Goal: Task Accomplishment & Management: Use online tool/utility

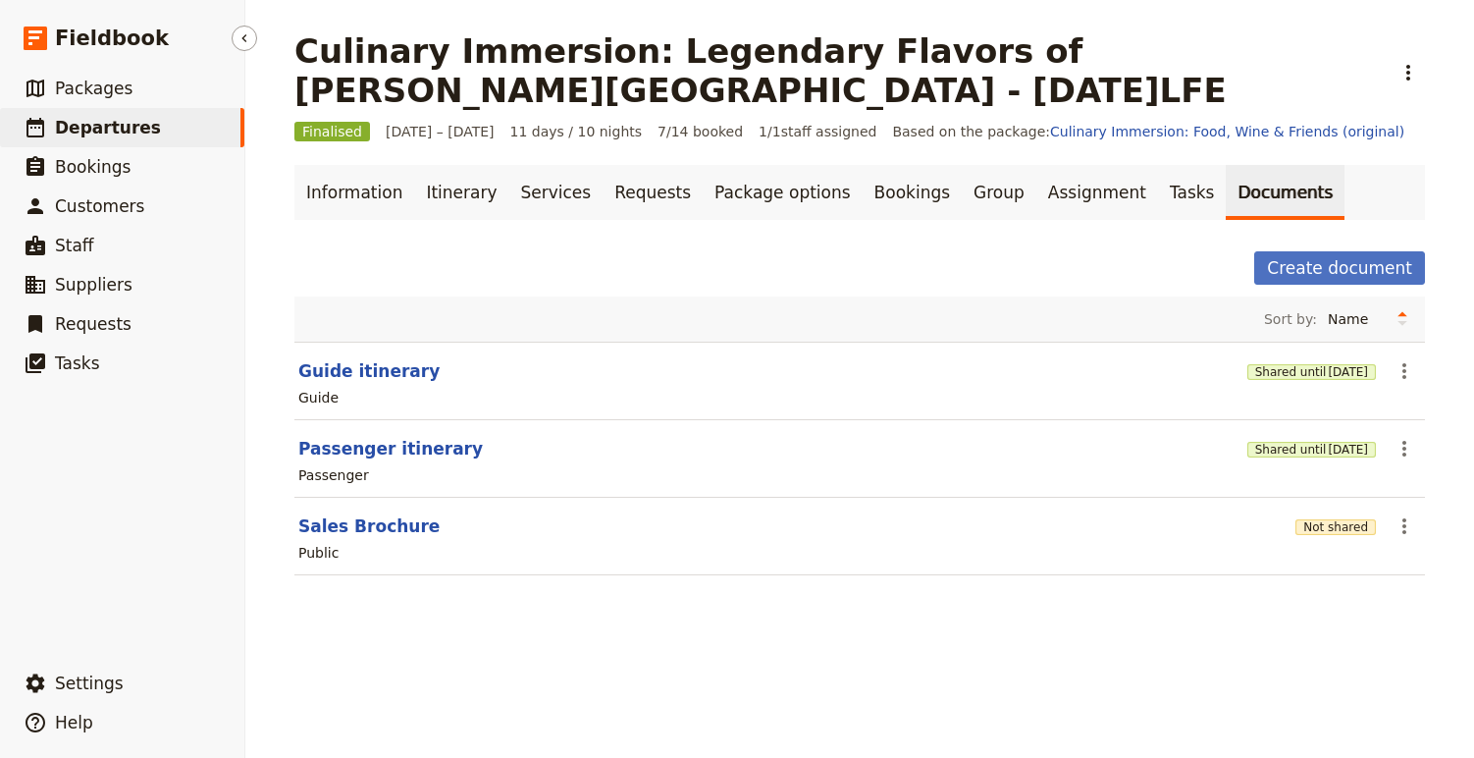
click at [135, 125] on span "Departures" at bounding box center [108, 128] width 106 height 20
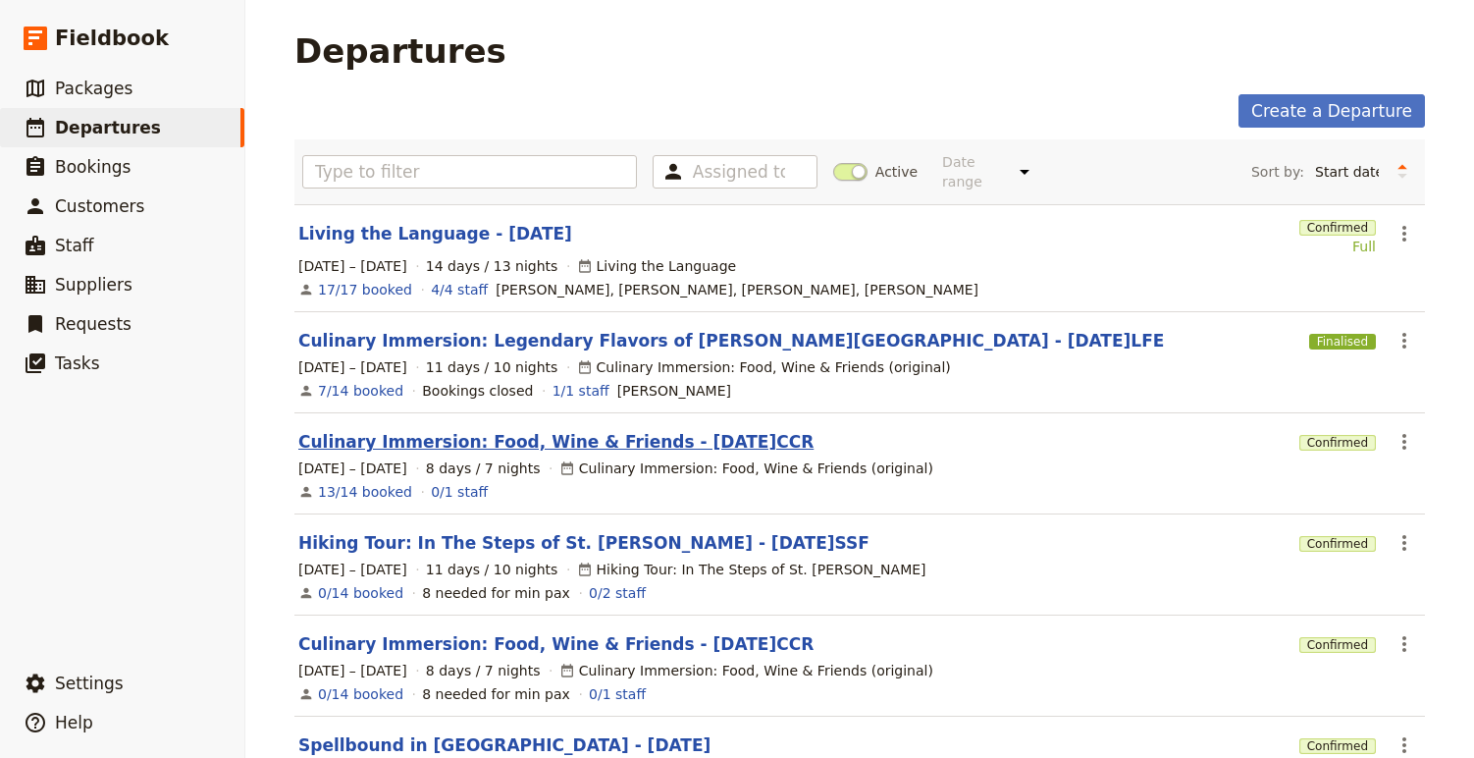
click at [527, 430] on link "Culinary Immersion: Food, Wine & Friends - [DATE]CCR" at bounding box center [555, 442] width 515 height 24
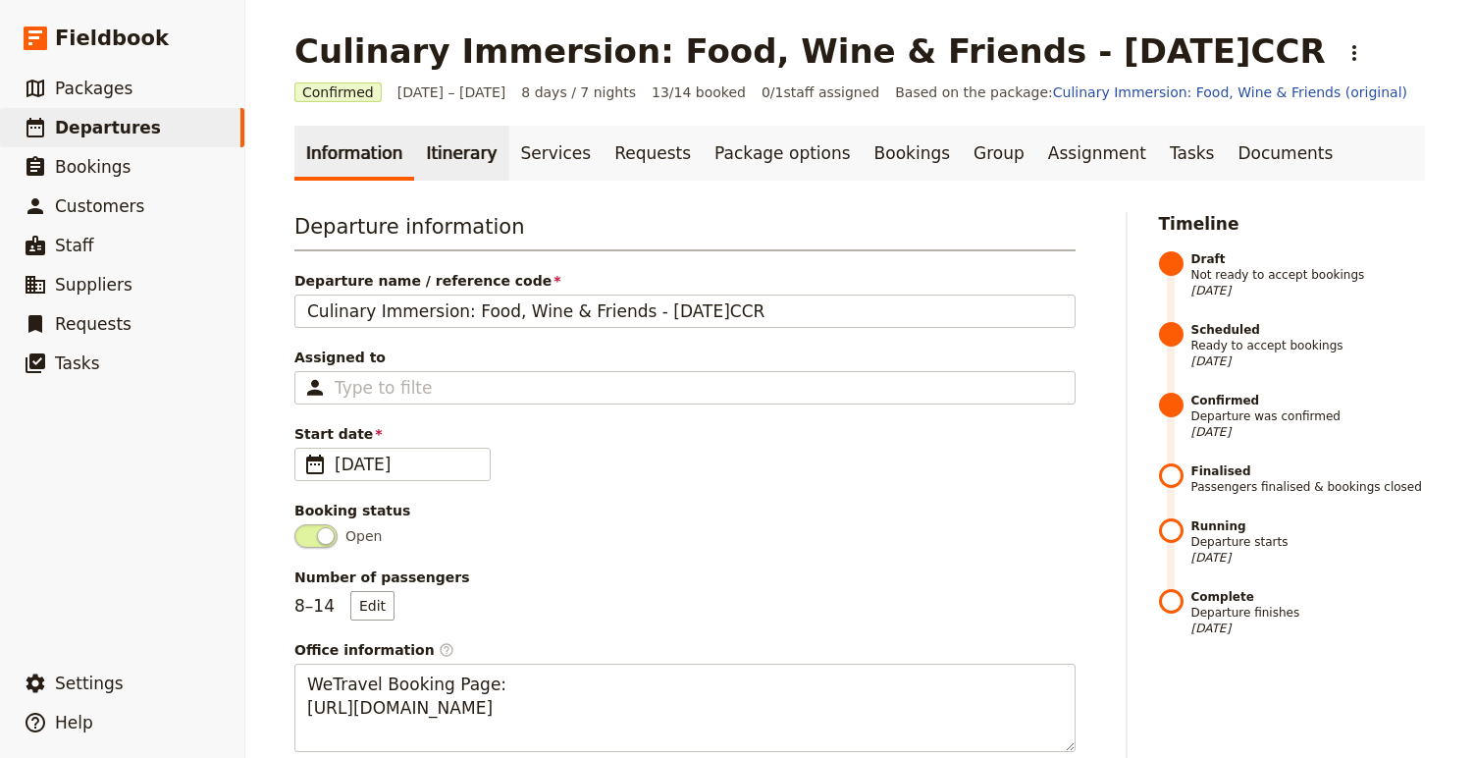
click at [470, 153] on link "Itinerary" at bounding box center [461, 153] width 94 height 55
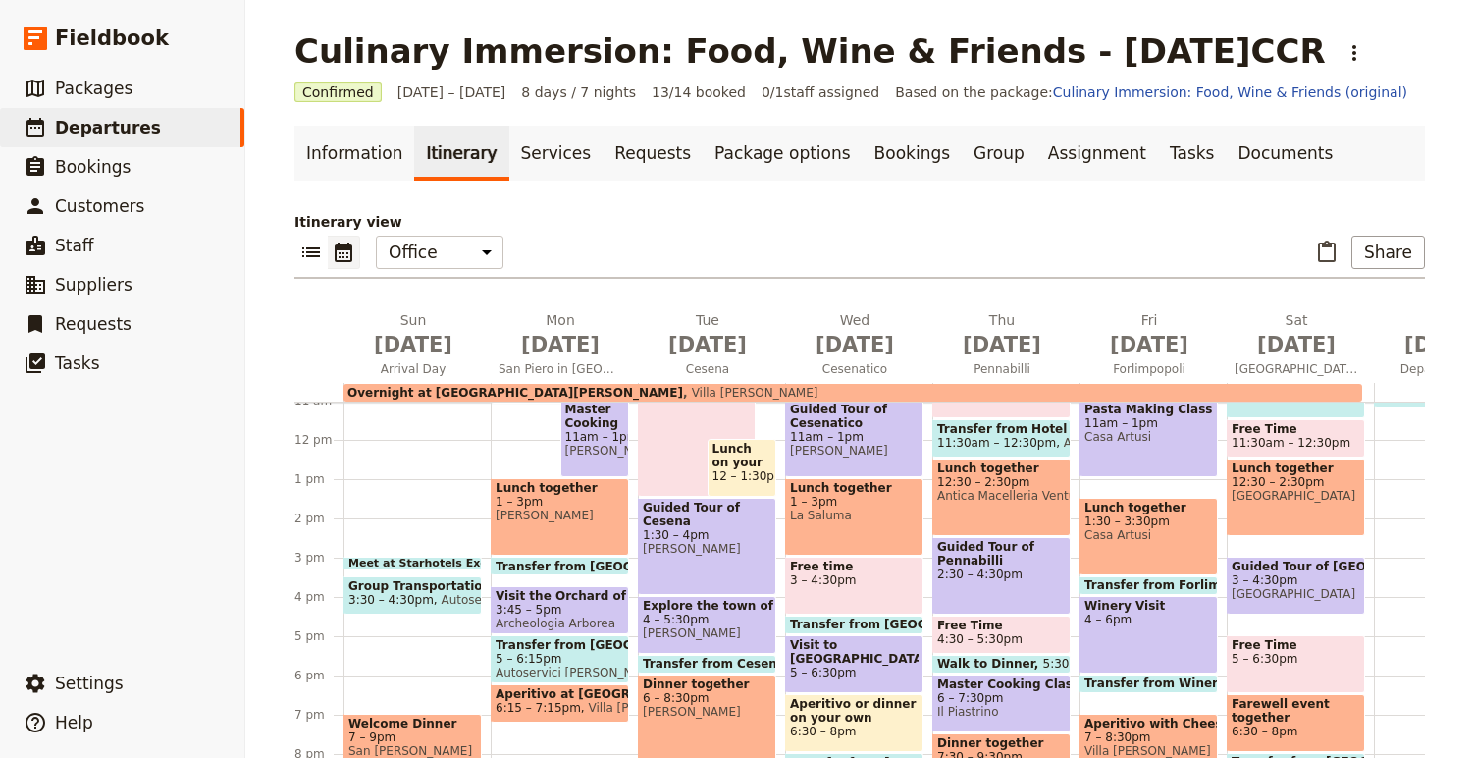
scroll to position [465, 0]
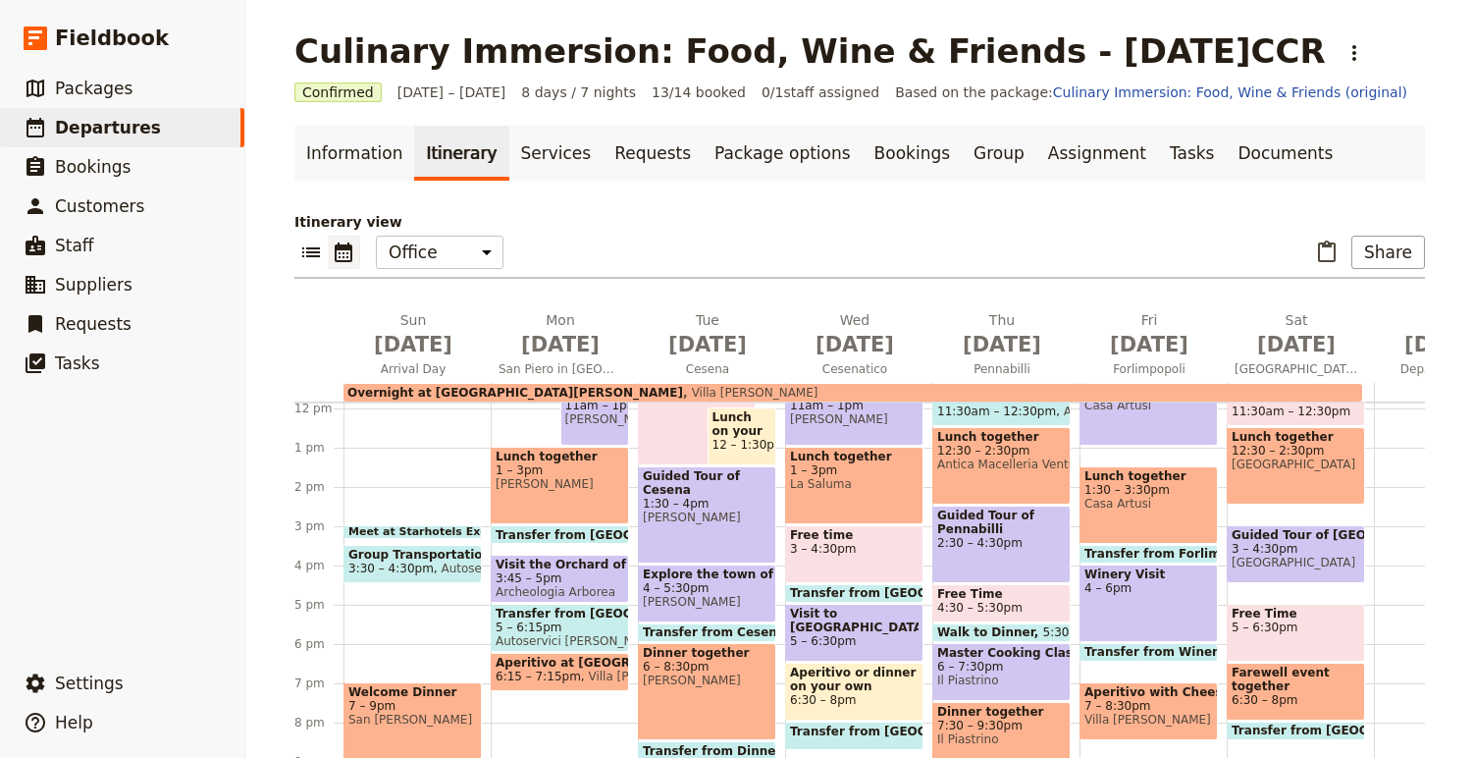
click at [439, 530] on span at bounding box center [412, 534] width 136 height 8
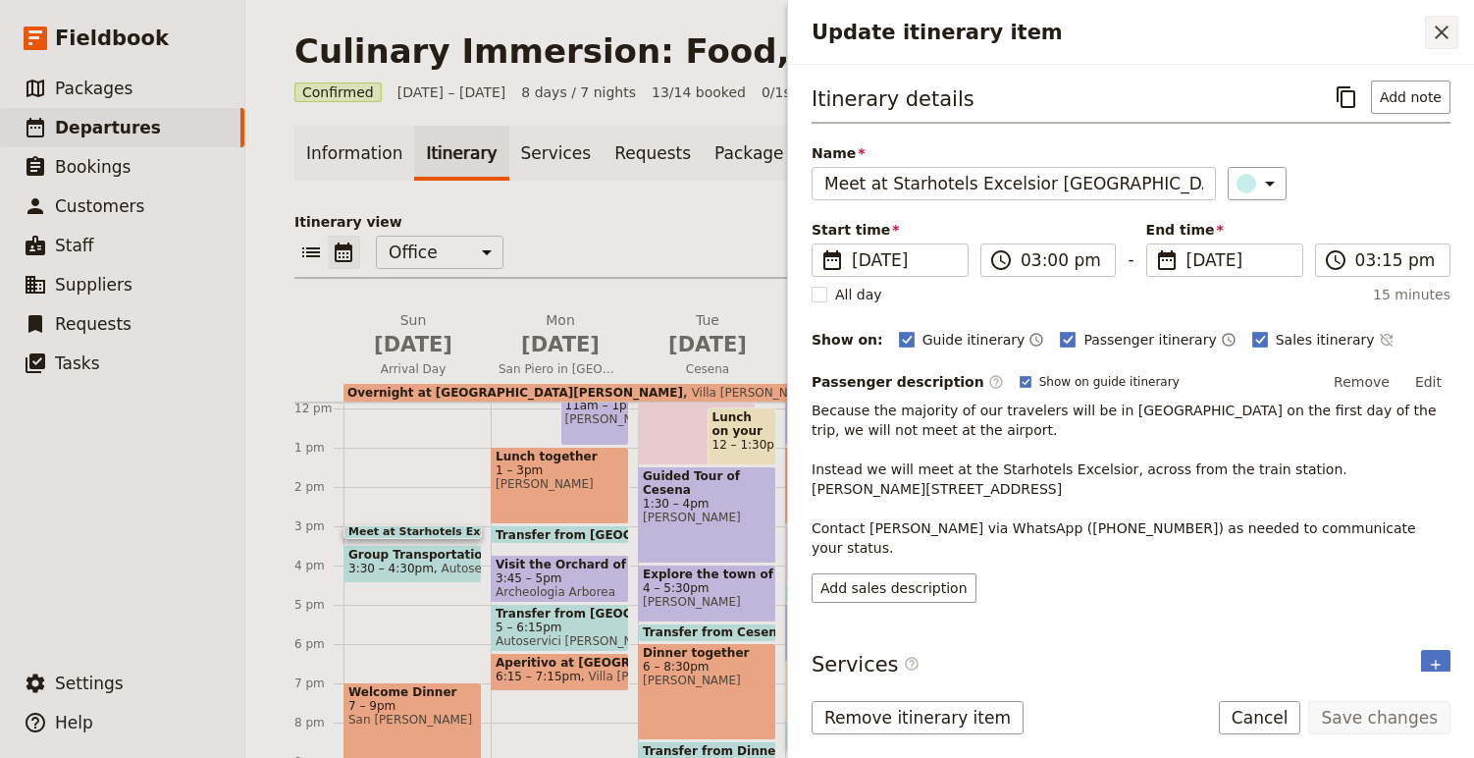
click at [1444, 34] on icon "Close drawer" at bounding box center [1442, 33] width 14 height 14
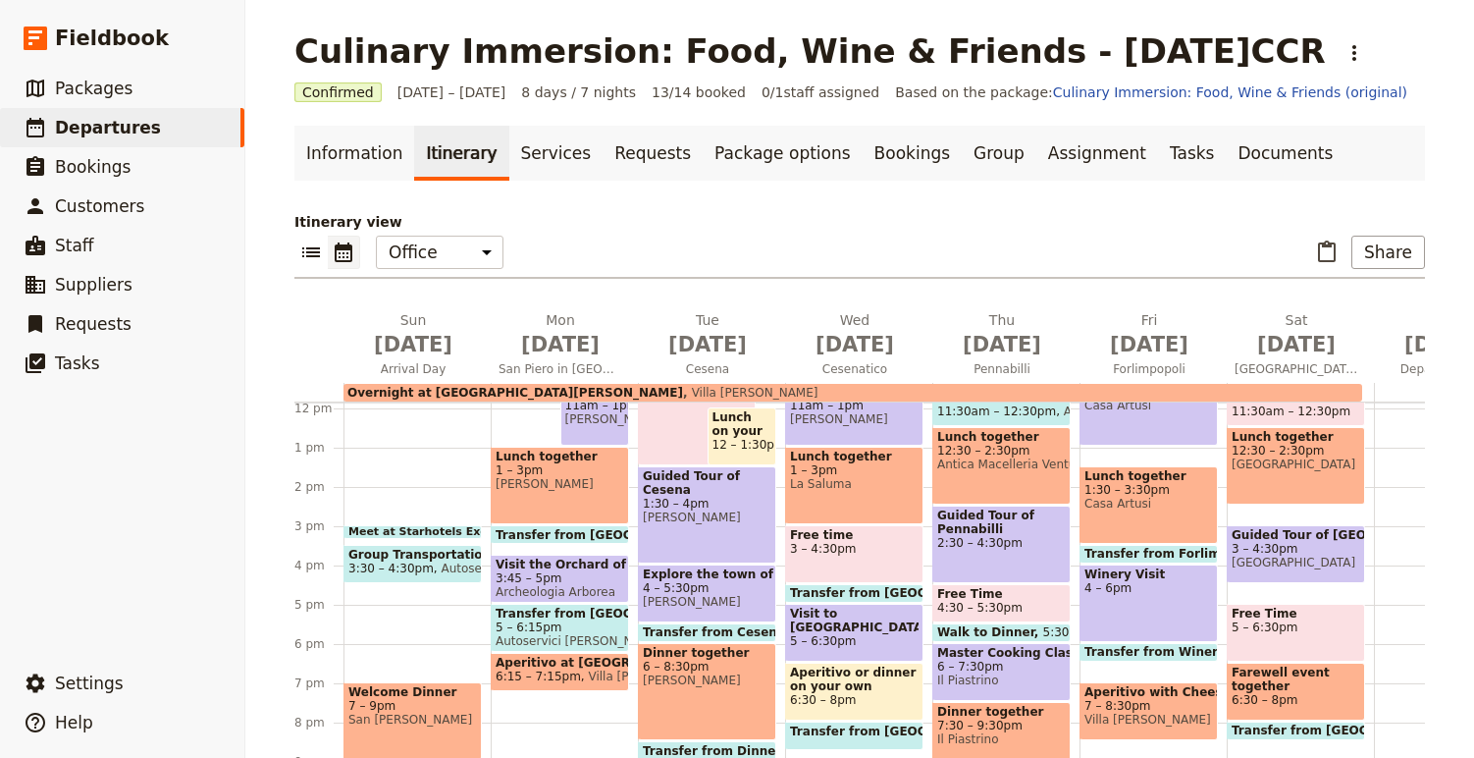
click at [431, 527] on span "Meet at Starhotels Excelsior [GEOGRAPHIC_DATA]" at bounding box center [503, 532] width 310 height 12
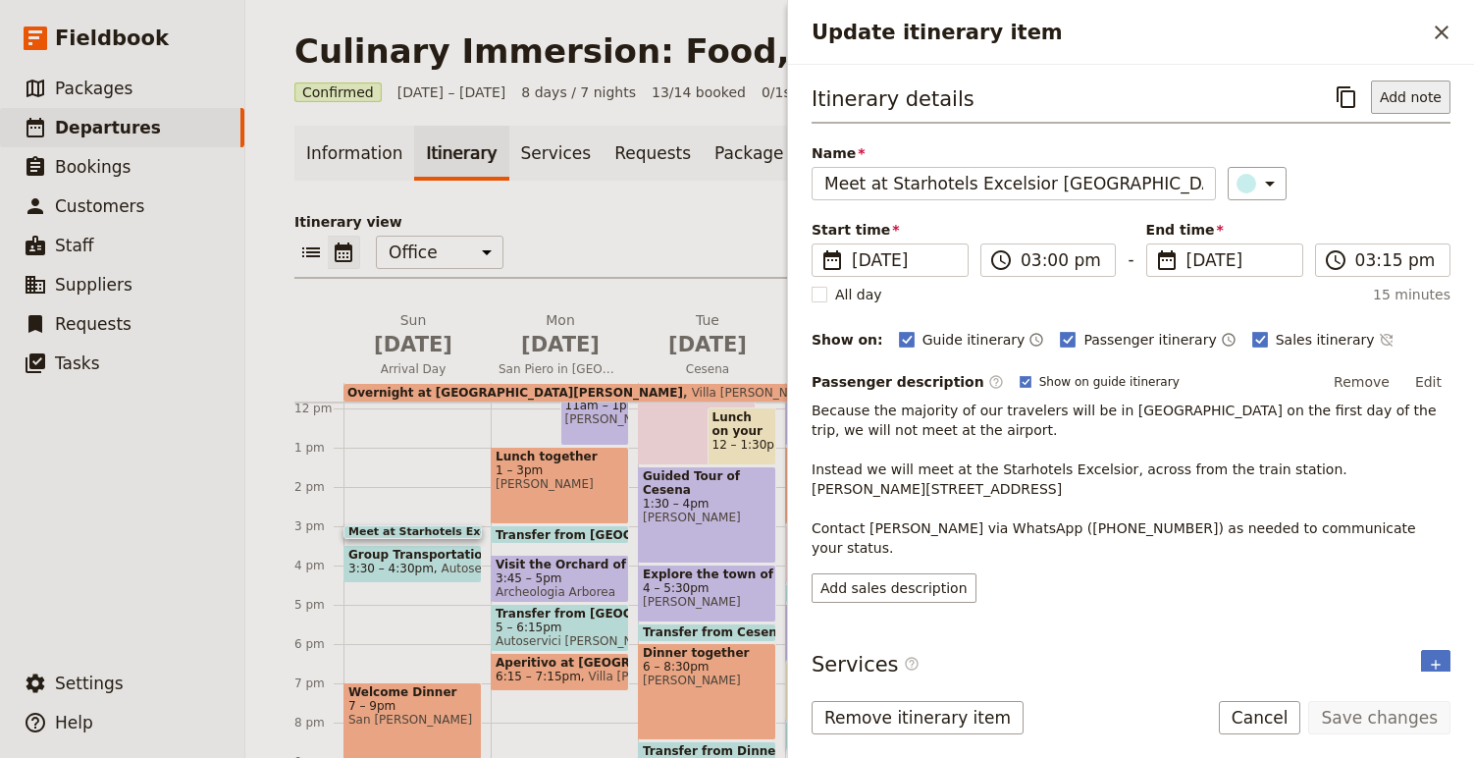
click at [1433, 106] on button "Add note" at bounding box center [1410, 96] width 79 height 33
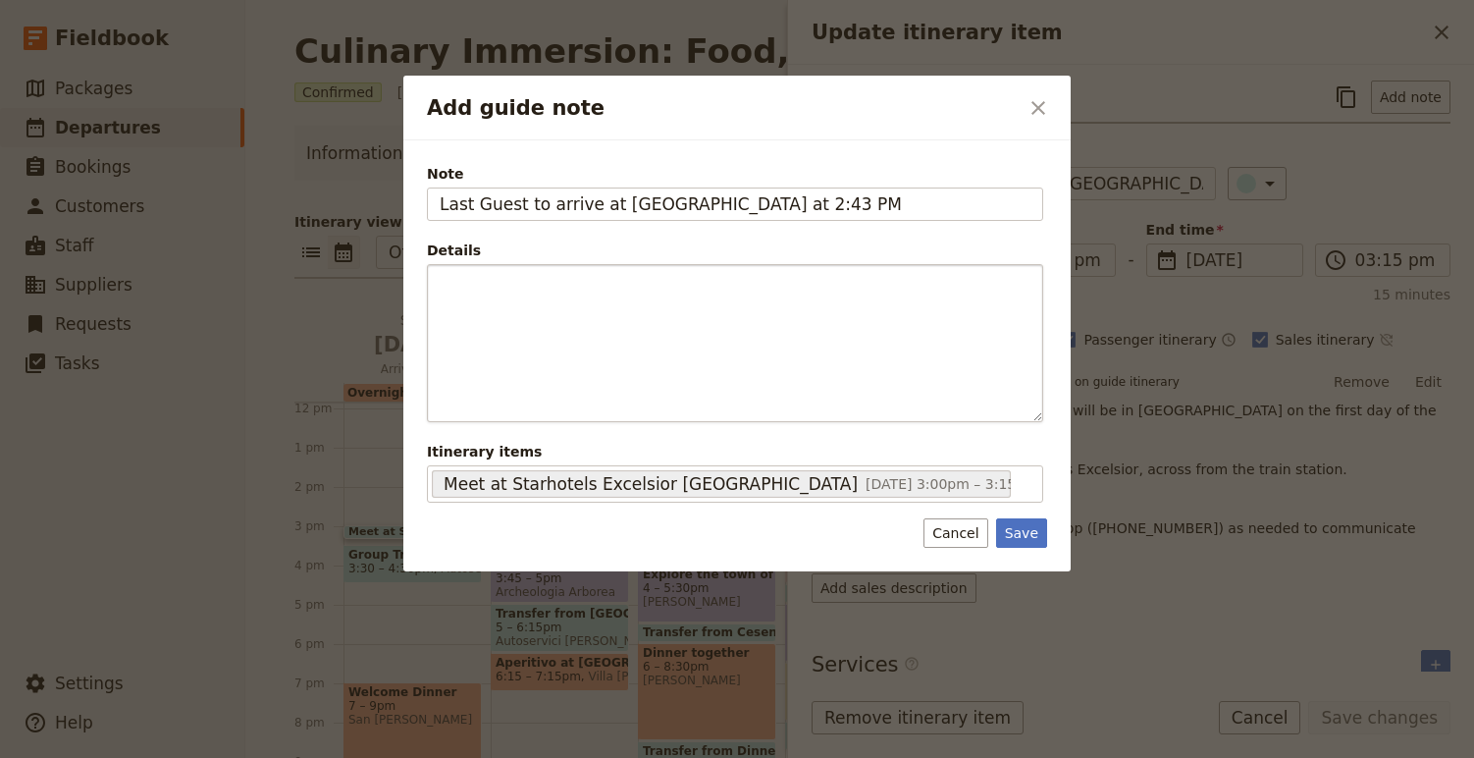
type input "Last Guest to arrive at [GEOGRAPHIC_DATA] at 2:43 PM"
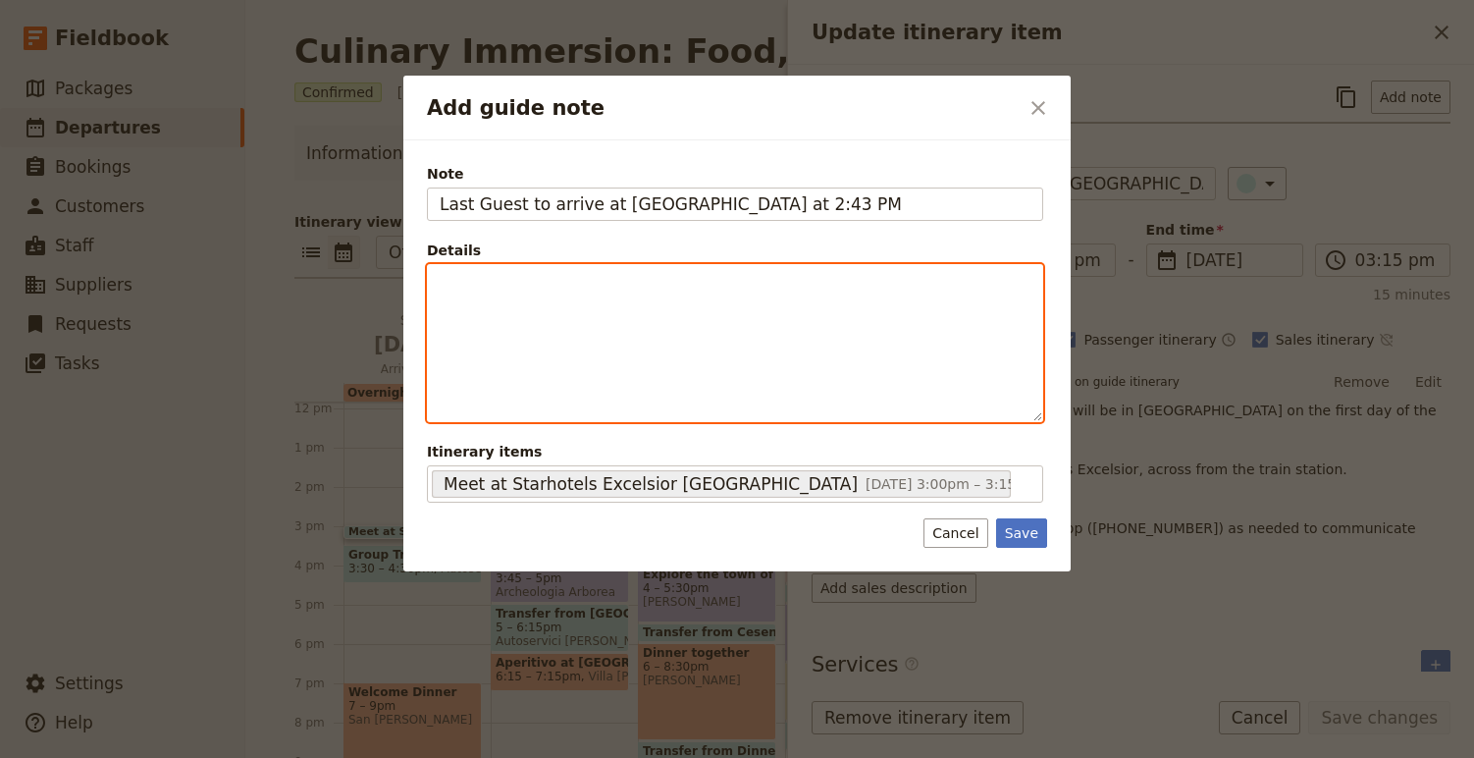
click at [563, 318] on div "Add guide note" at bounding box center [735, 343] width 614 height 156
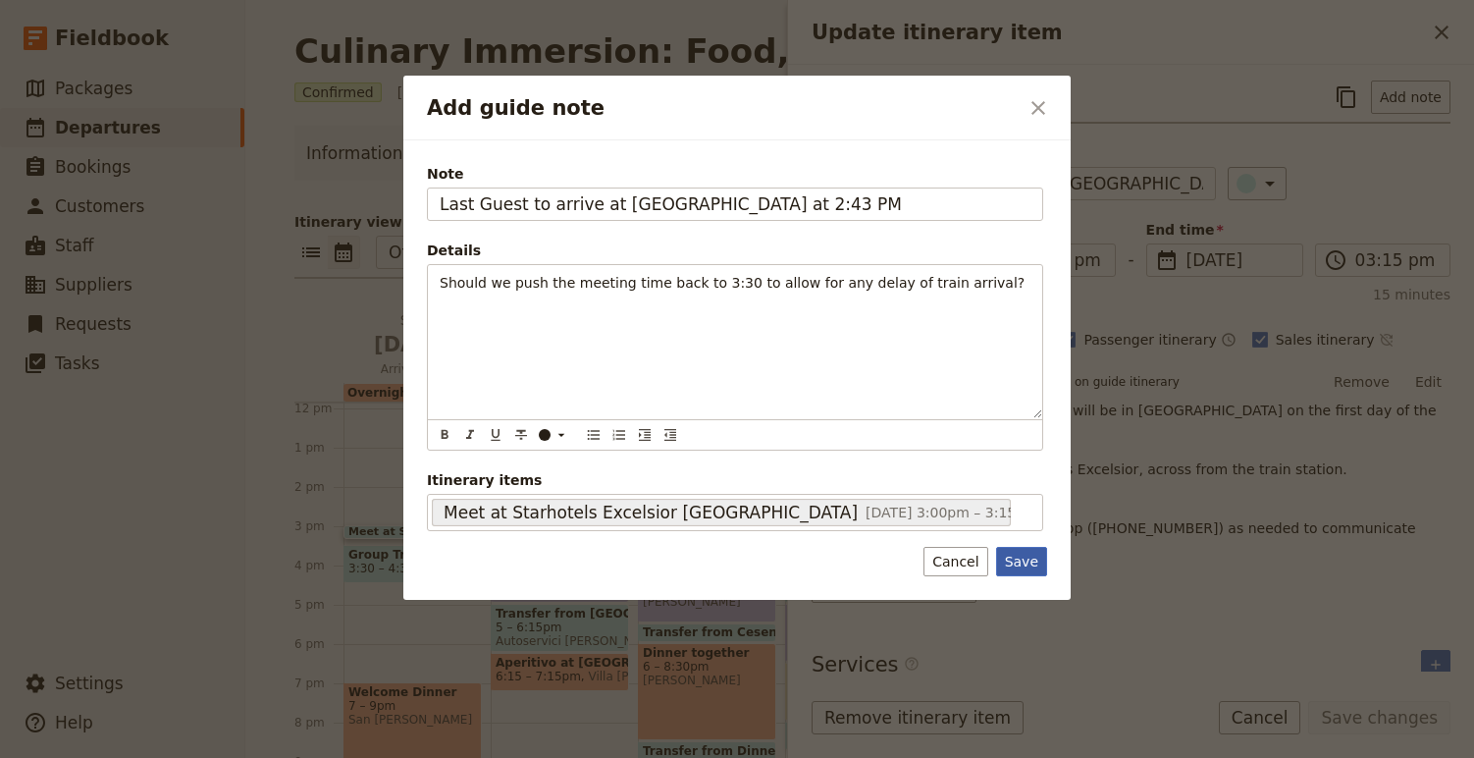
click at [1031, 563] on button "Save" at bounding box center [1021, 561] width 51 height 29
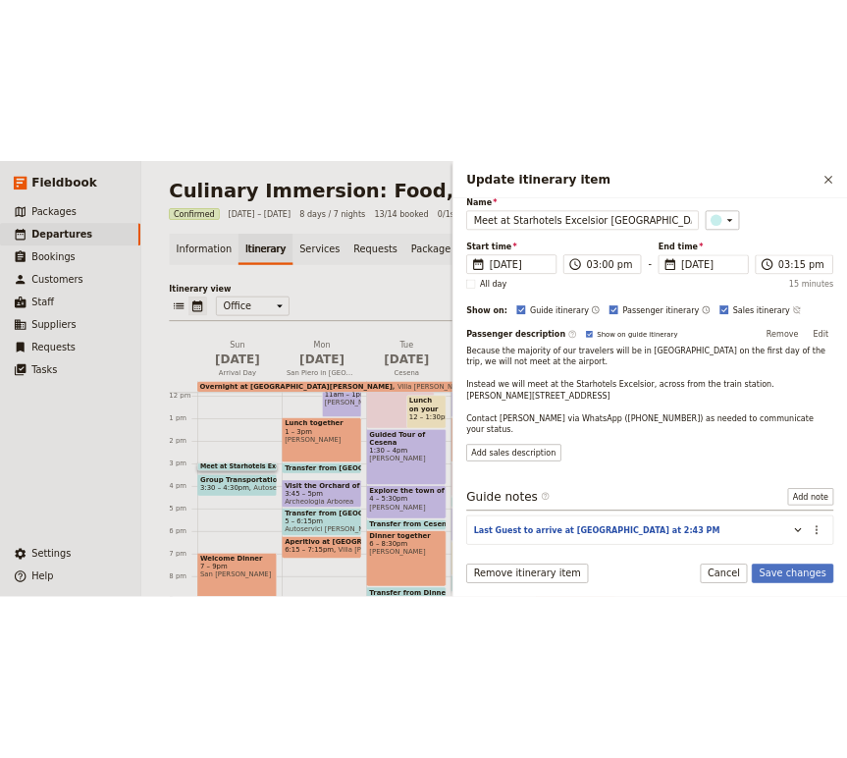
scroll to position [142, 0]
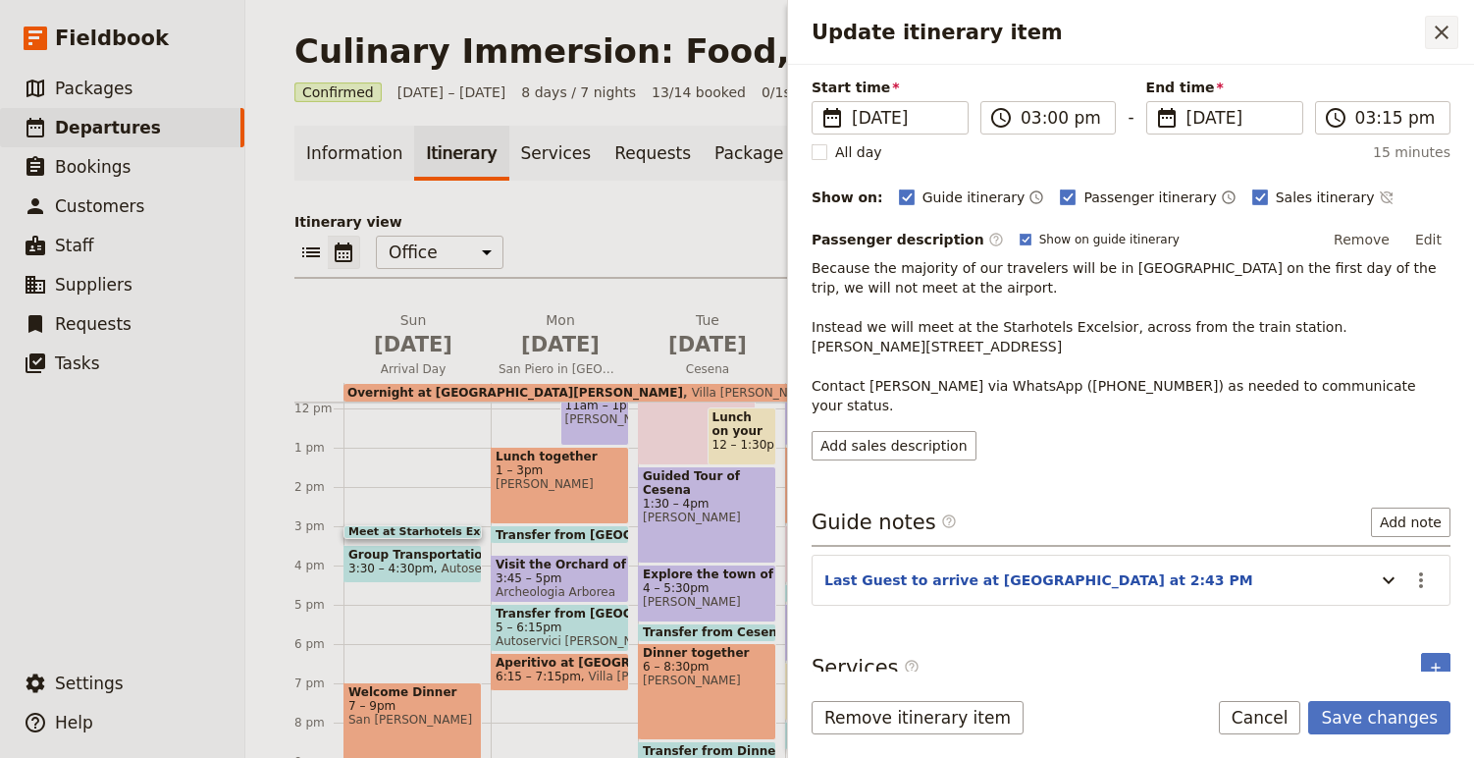
click at [1438, 32] on icon "Close drawer" at bounding box center [1442, 33] width 24 height 24
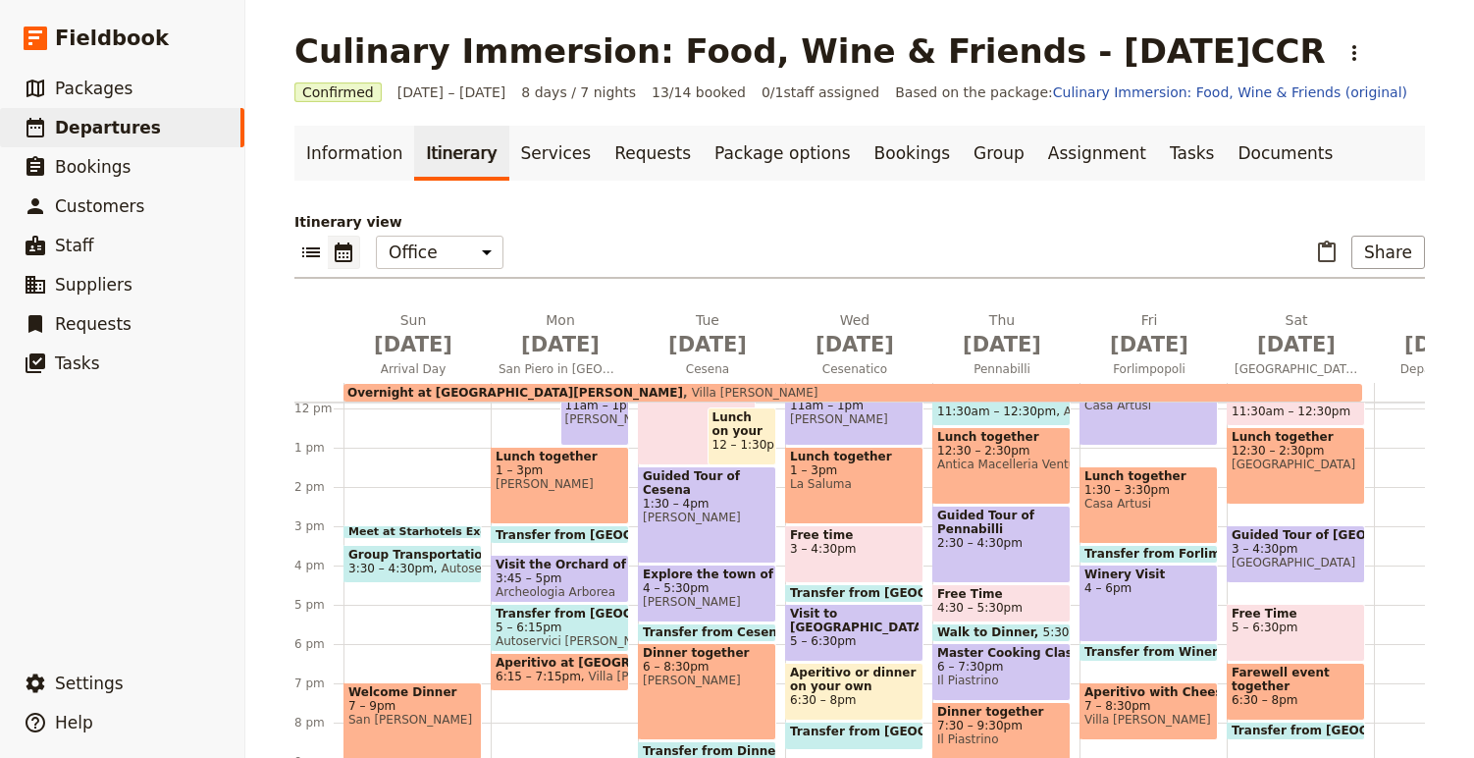
click at [408, 530] on span at bounding box center [412, 534] width 136 height 8
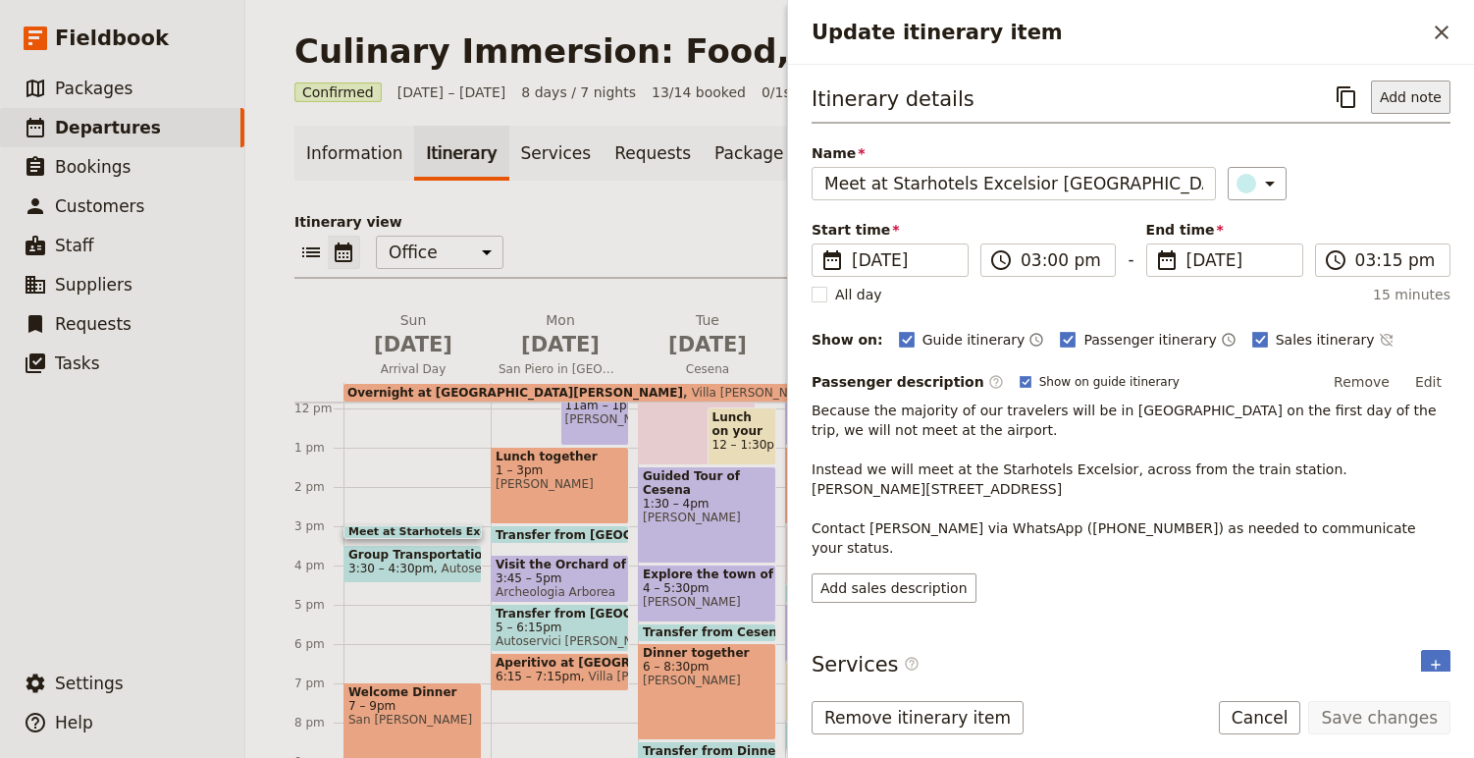
click at [1413, 102] on button "Add note" at bounding box center [1410, 96] width 79 height 33
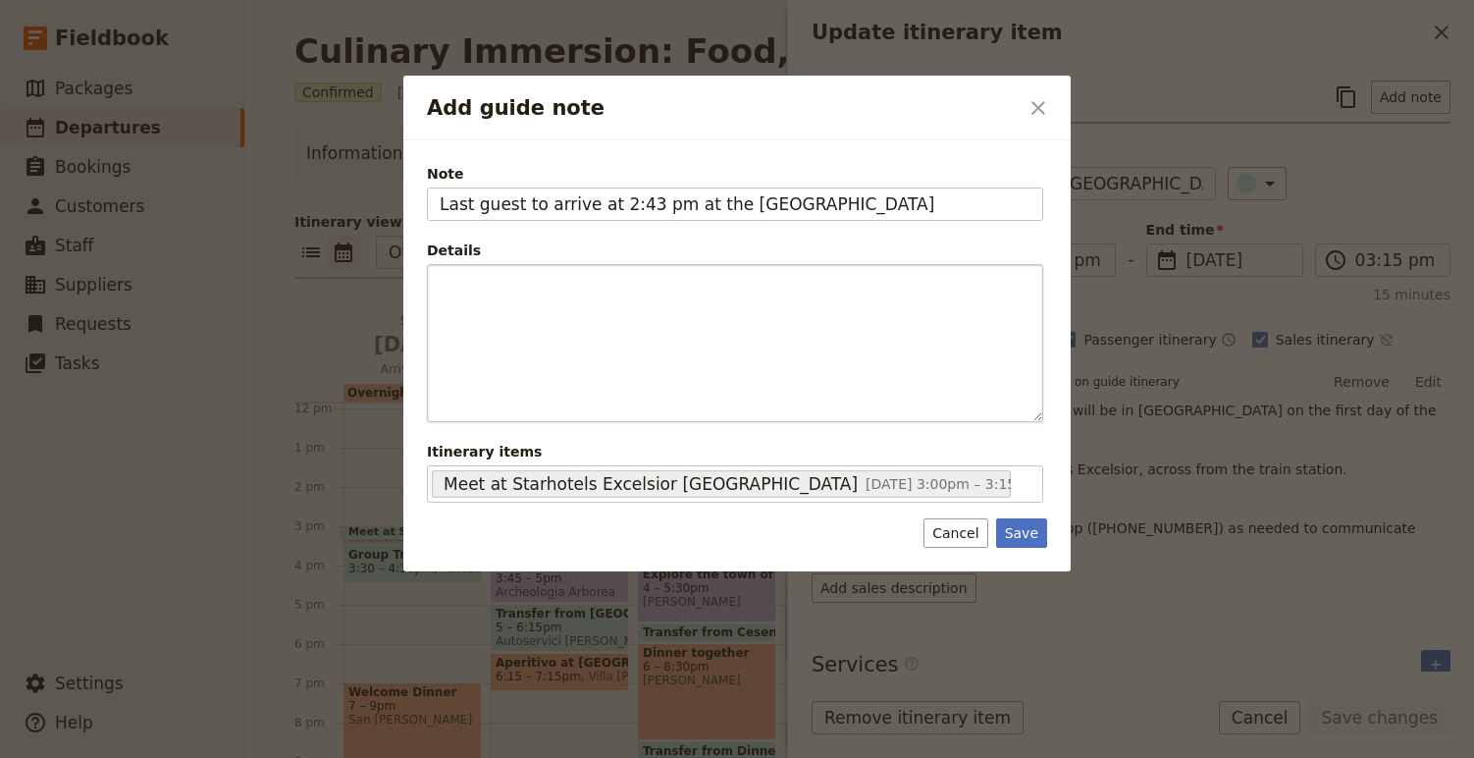
type input "Last guest to arrive at 2:43 pm at the [GEOGRAPHIC_DATA]"
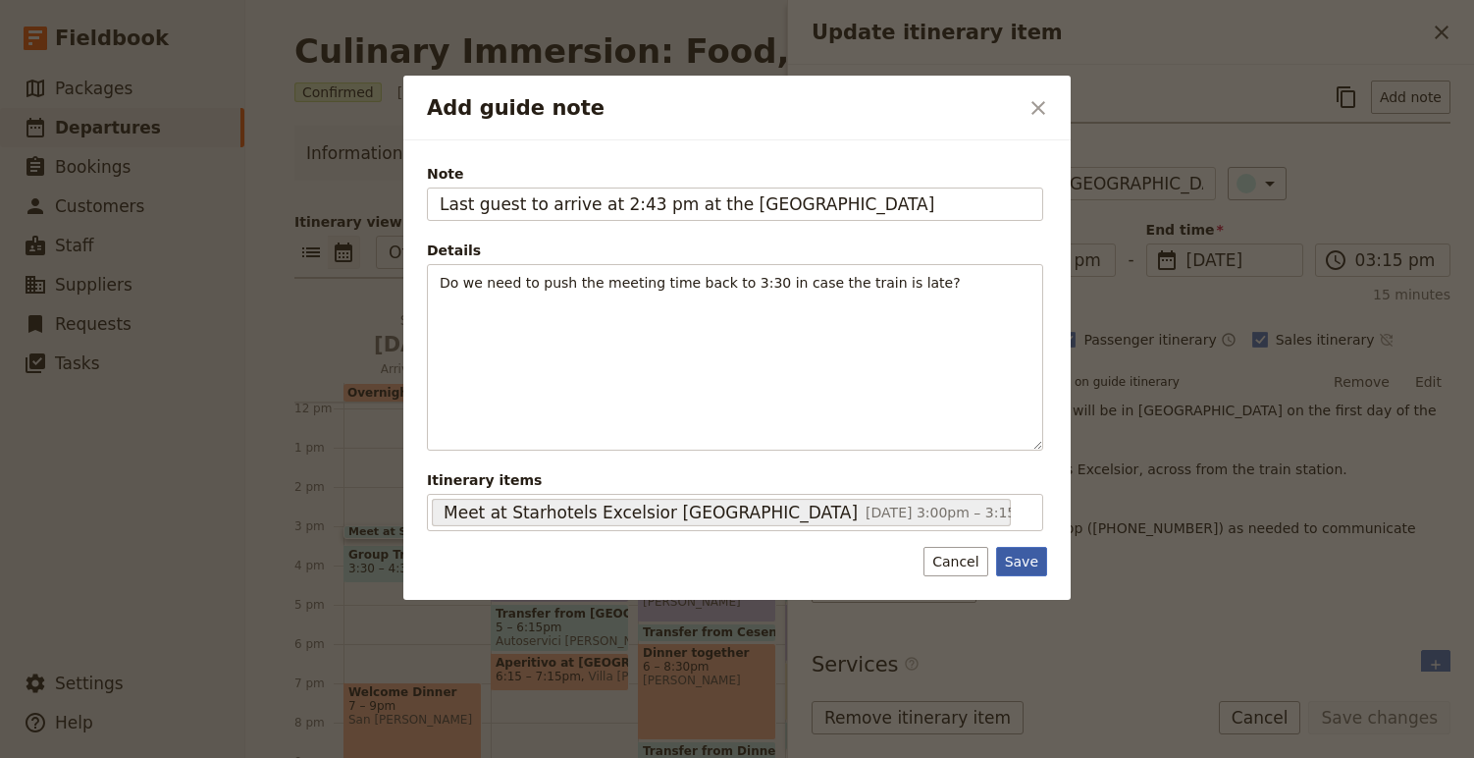
click at [1044, 560] on button "Save" at bounding box center [1021, 561] width 51 height 29
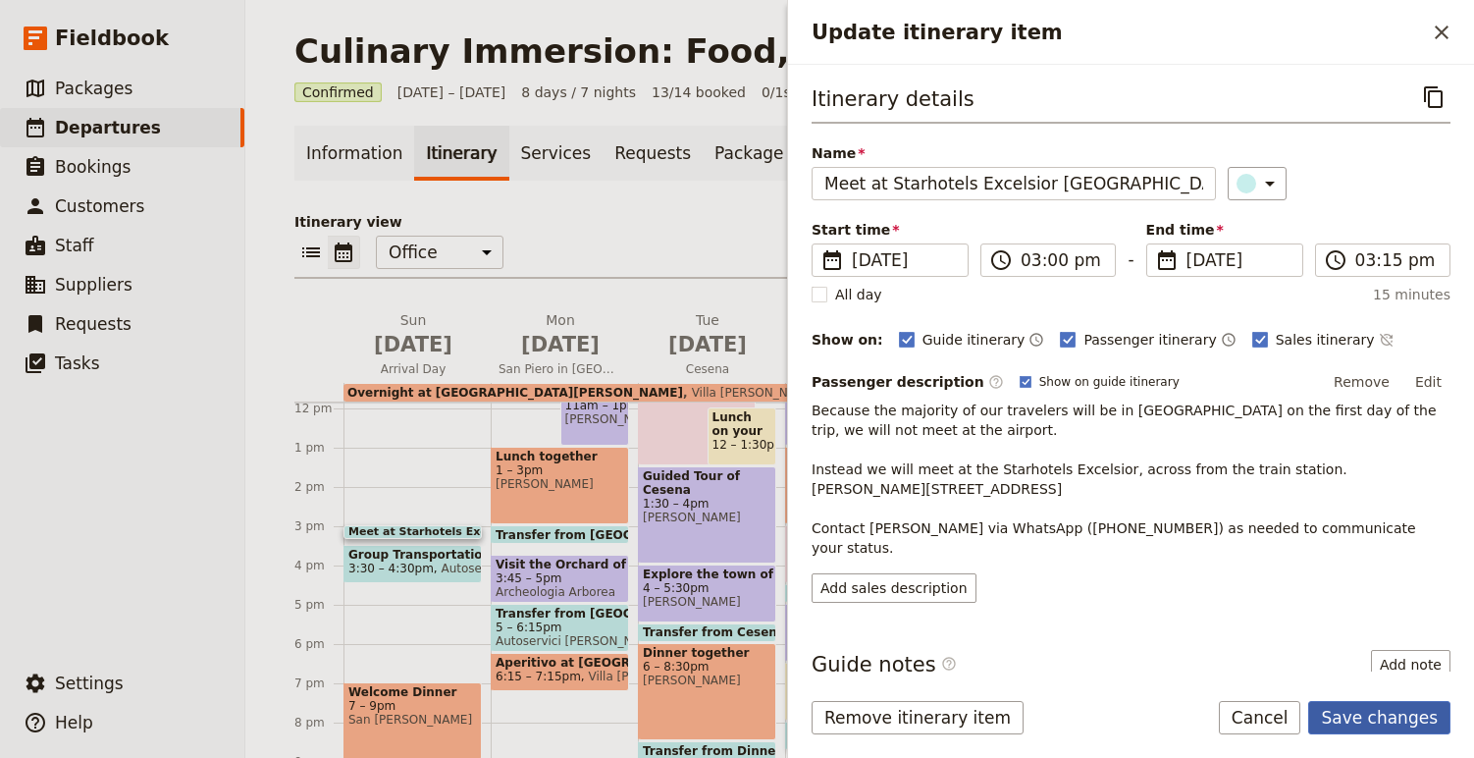
click at [1421, 706] on button "Save changes" at bounding box center [1379, 717] width 142 height 33
